Goal: Find specific page/section: Find specific page/section

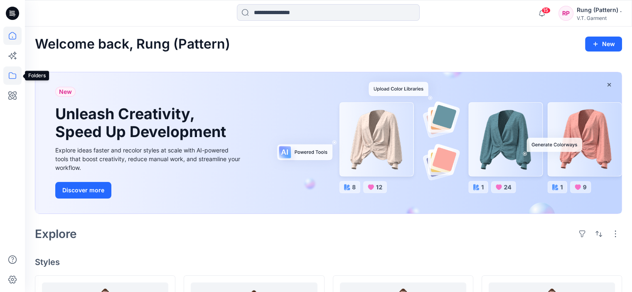
click at [8, 76] on icon at bounding box center [12, 75] width 18 height 18
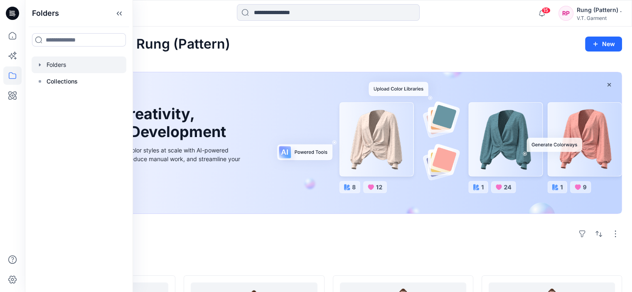
click at [71, 69] on div at bounding box center [79, 65] width 95 height 17
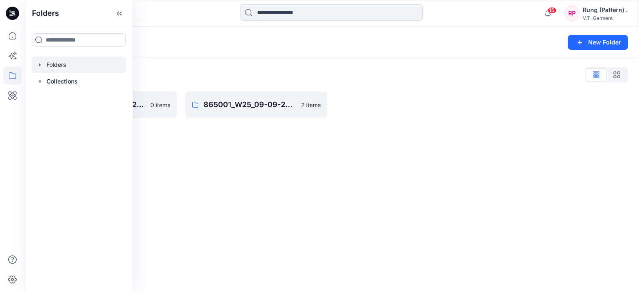
click at [231, 201] on div "Folders New Folder Folders List 831025P_W25_01/09/2025 0 items 865001_W25_09-09…" at bounding box center [331, 160] width 613 height 266
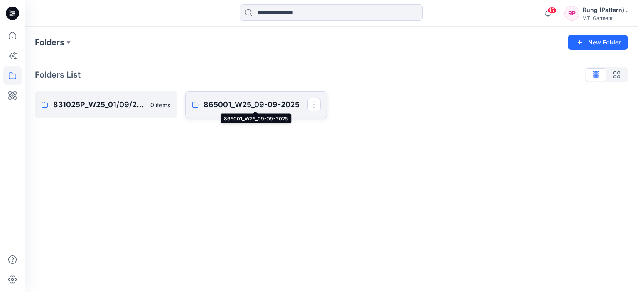
click at [214, 103] on p "865001_W25_09-09-2025" at bounding box center [256, 105] width 104 height 12
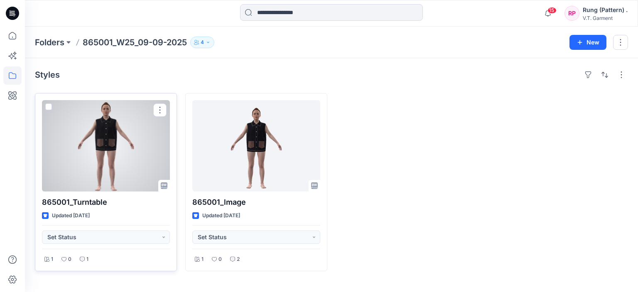
click at [133, 160] on div at bounding box center [106, 145] width 128 height 91
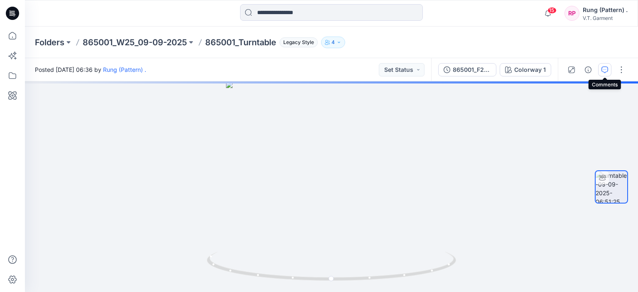
click at [608, 70] on icon "button" at bounding box center [605, 69] width 7 height 7
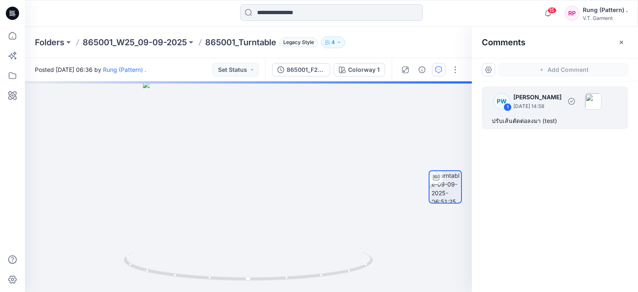
click at [544, 98] on p "[PERSON_NAME]" at bounding box center [538, 97] width 48 height 10
click at [533, 102] on p "[DATE] 14:58" at bounding box center [538, 106] width 48 height 8
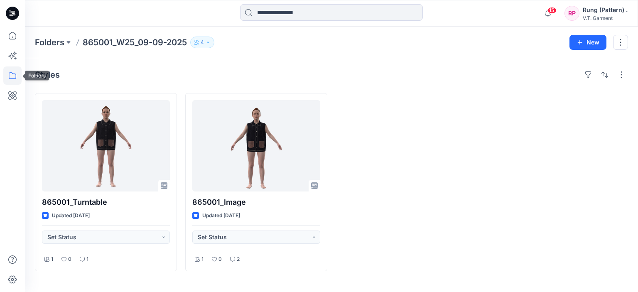
click at [15, 73] on icon at bounding box center [12, 75] width 18 height 18
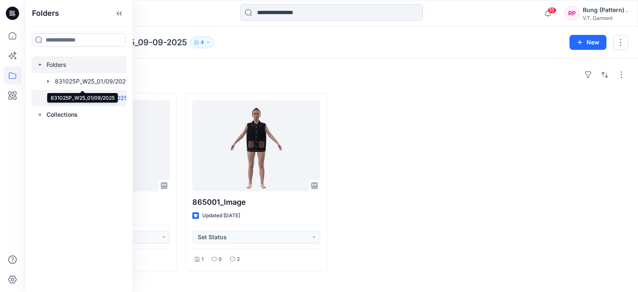
click at [56, 68] on div at bounding box center [83, 65] width 103 height 17
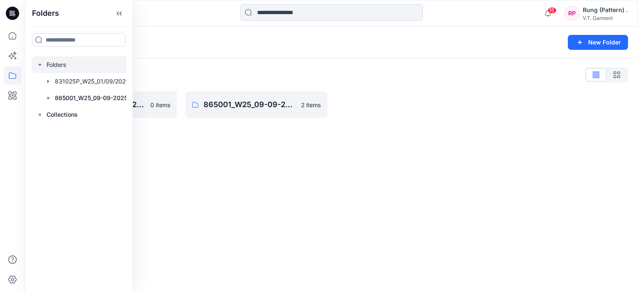
click at [238, 141] on div "Folders New Folder Folders List 831025P_W25_01/09/2025 0 items 865001_W25_09-09…" at bounding box center [331, 160] width 613 height 266
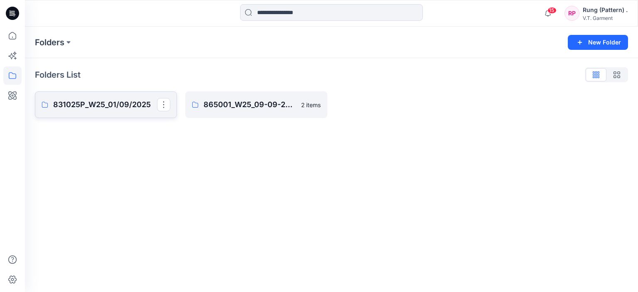
click at [96, 104] on p "831025P_W25_01/09/2025" at bounding box center [105, 105] width 104 height 12
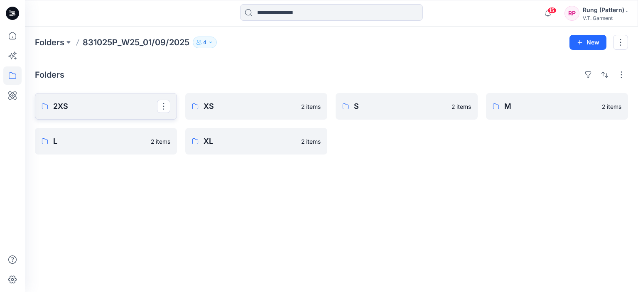
click at [96, 114] on link "2XS" at bounding box center [106, 106] width 142 height 27
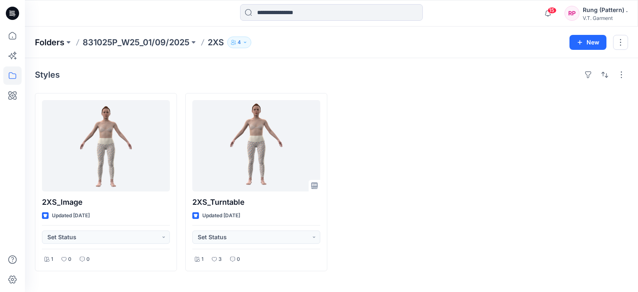
click at [58, 39] on p "Folders" at bounding box center [50, 43] width 30 height 12
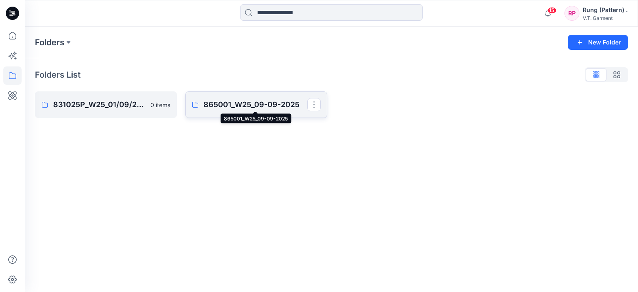
click at [209, 106] on p "865001_W25_09-09-2025" at bounding box center [256, 105] width 104 height 12
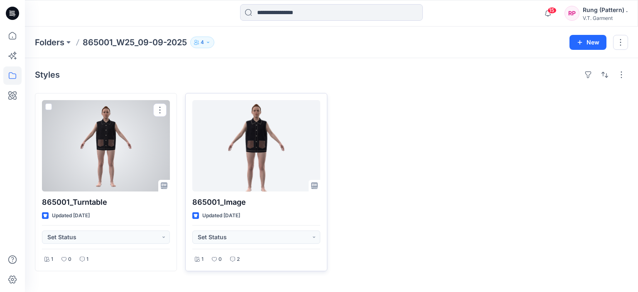
click at [251, 151] on div at bounding box center [256, 145] width 128 height 91
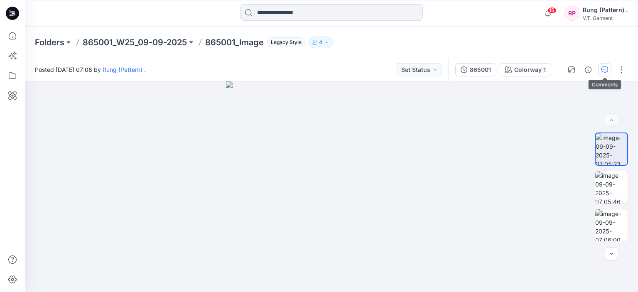
click at [602, 69] on icon "button" at bounding box center [605, 69] width 7 height 7
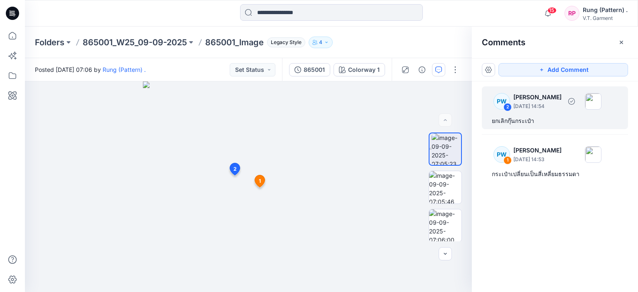
click at [523, 121] on div "ยกเลิกกุ๊นกระเป๋า" at bounding box center [555, 121] width 126 height 10
